Goal: Obtain resource: Obtain resource

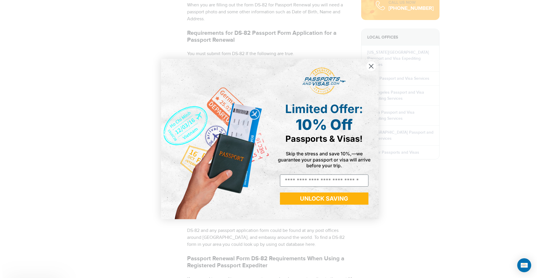
scroll to position [232, 0]
